Goal: Task Accomplishment & Management: Manage account settings

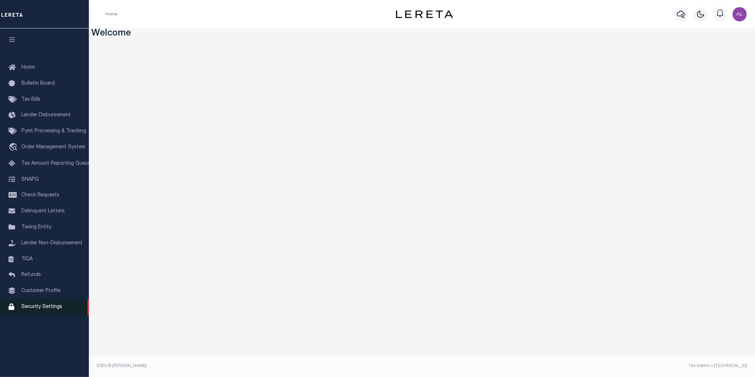
click at [33, 309] on span "Security Settings" at bounding box center [41, 306] width 41 height 5
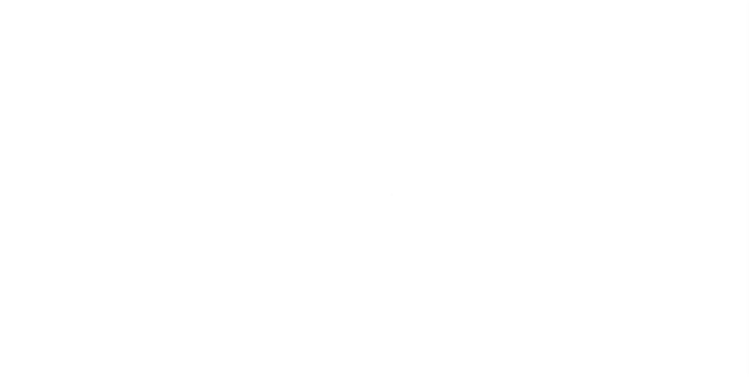
select select "100"
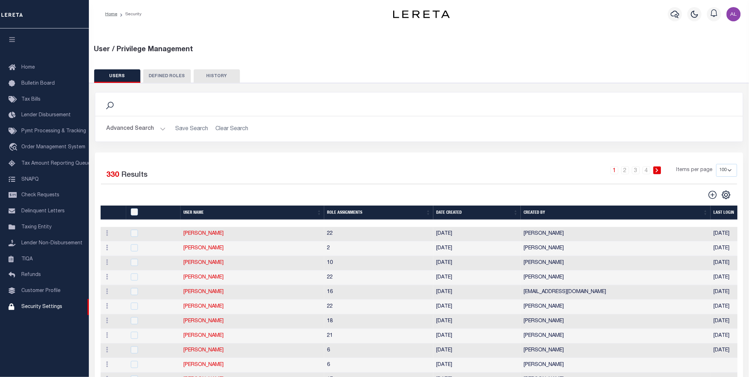
scroll to position [29, 0]
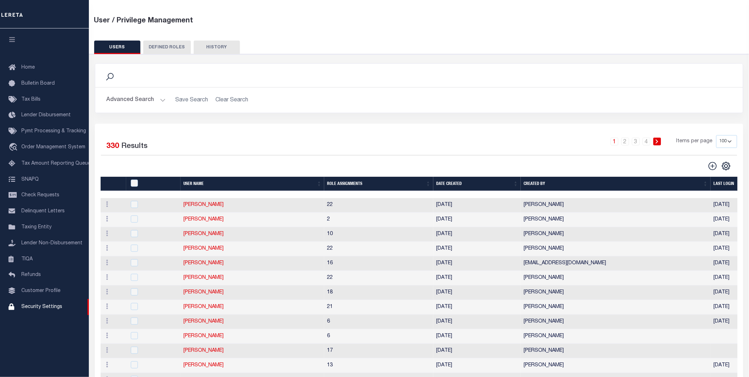
click at [160, 102] on button "Advanced Search" at bounding box center [136, 100] width 59 height 14
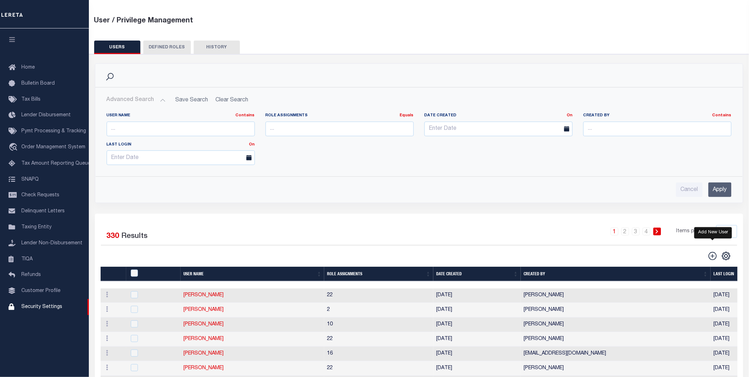
click at [712, 254] on icon "" at bounding box center [712, 255] width 9 height 9
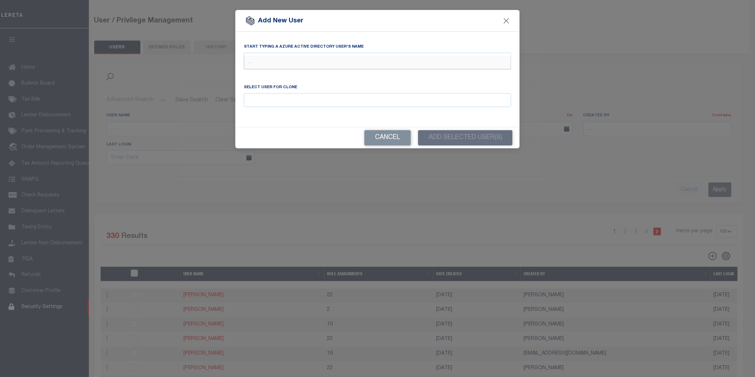
click at [268, 60] on input "text" at bounding box center [377, 63] width 267 height 14
type input "humbert"
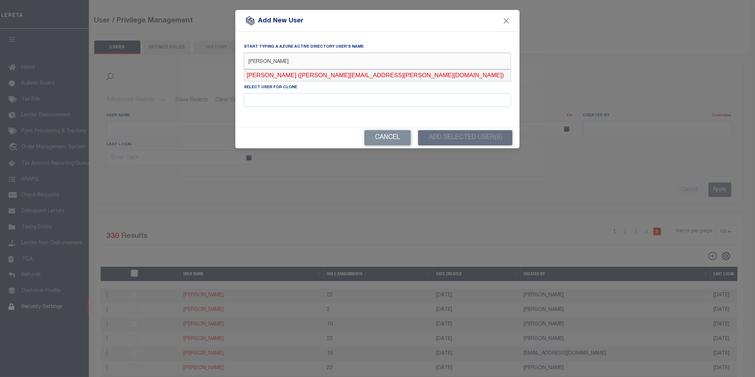
click at [340, 78] on div "Humberto Garcia (Humberto.Garcia@accumatch.com)" at bounding box center [377, 75] width 267 height 11
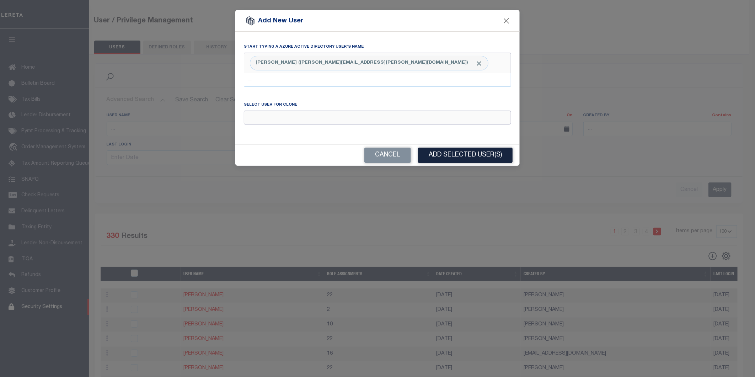
click at [275, 118] on input "Email" at bounding box center [377, 118] width 267 height 14
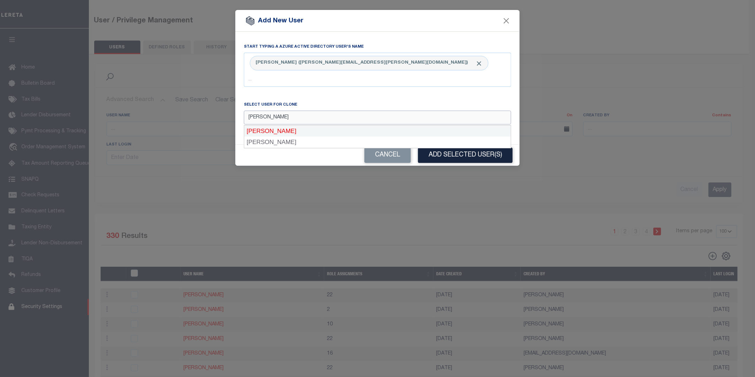
click at [310, 130] on div "Alberto Estrada" at bounding box center [377, 131] width 267 height 11
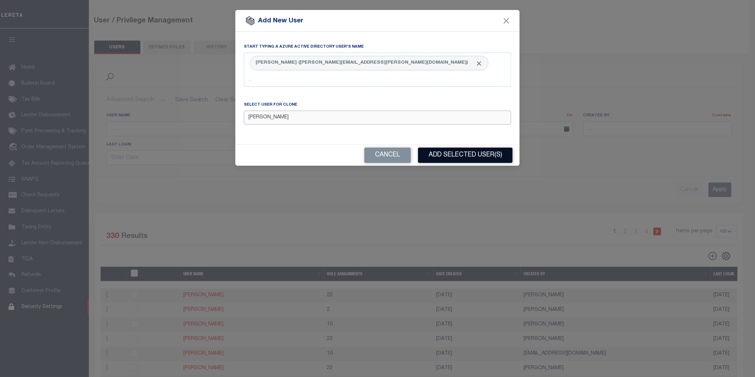
type input "Alberto Estrada"
click at [434, 152] on button "Add Selected User(s)" at bounding box center [465, 155] width 95 height 15
